Goal: Navigation & Orientation: Find specific page/section

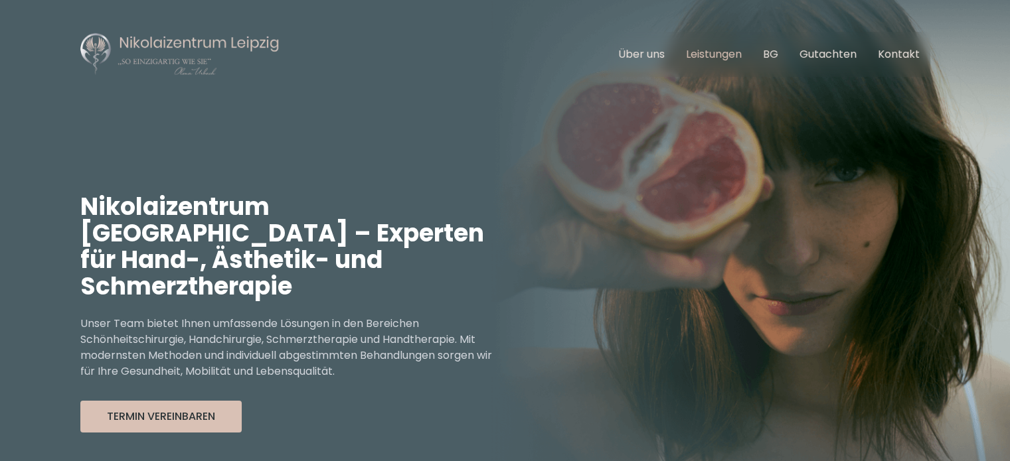
click at [714, 57] on link "Leistungen" at bounding box center [714, 53] width 56 height 15
click at [893, 59] on link "Kontakt" at bounding box center [899, 53] width 42 height 15
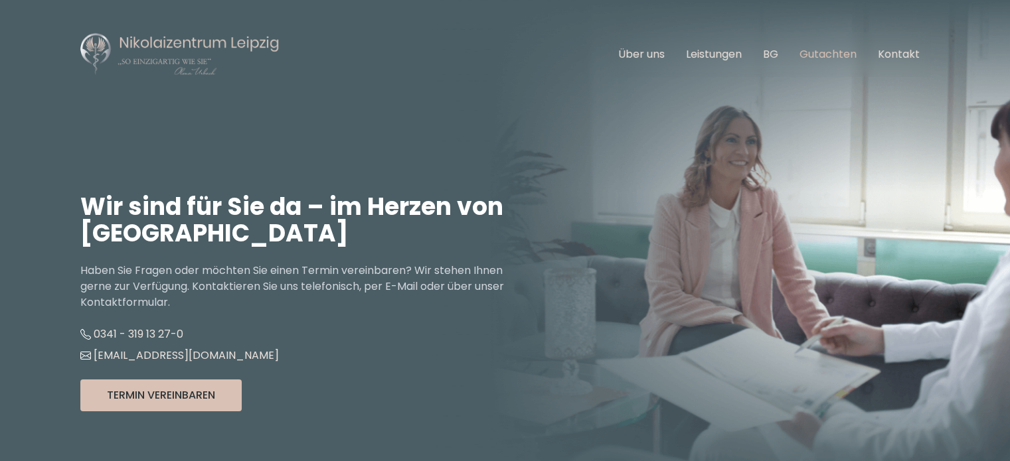
click at [836, 52] on link "Gutachten" at bounding box center [827, 53] width 57 height 15
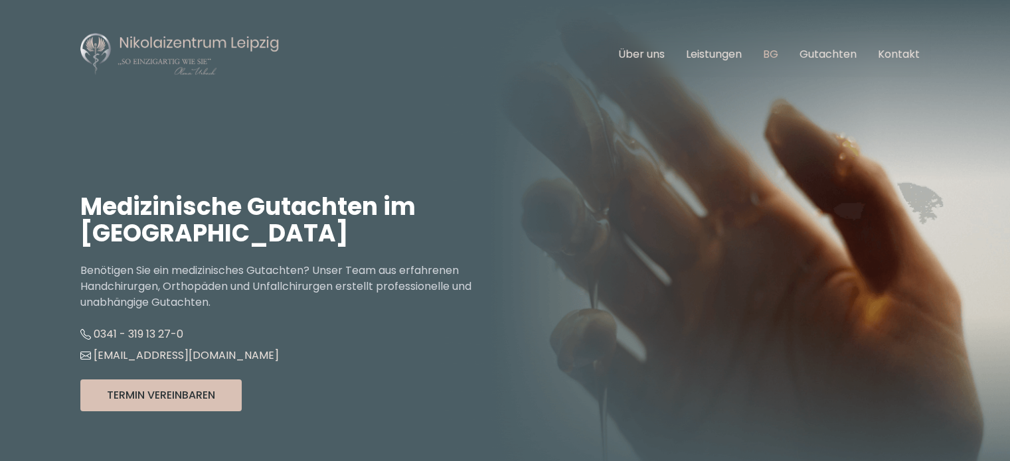
click at [773, 53] on link "BG" at bounding box center [770, 53] width 15 height 15
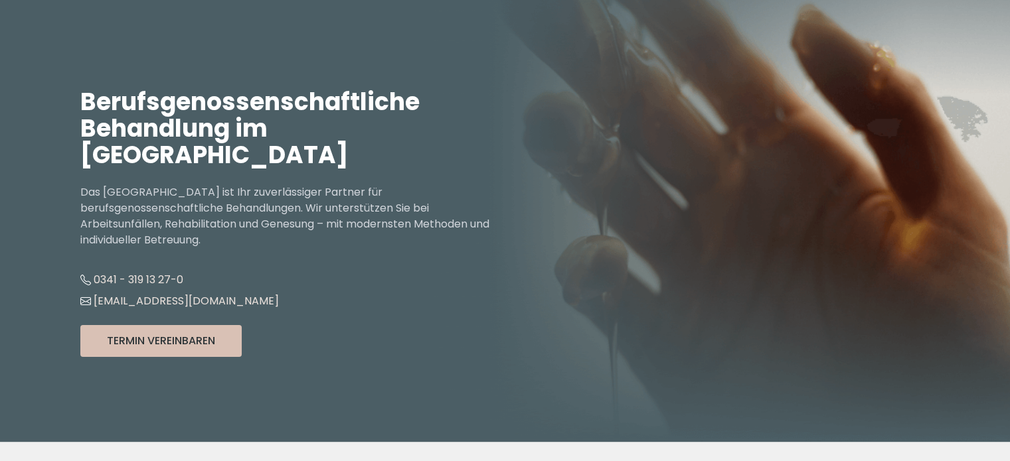
scroll to position [133, 0]
